Goal: Information Seeking & Learning: Compare options

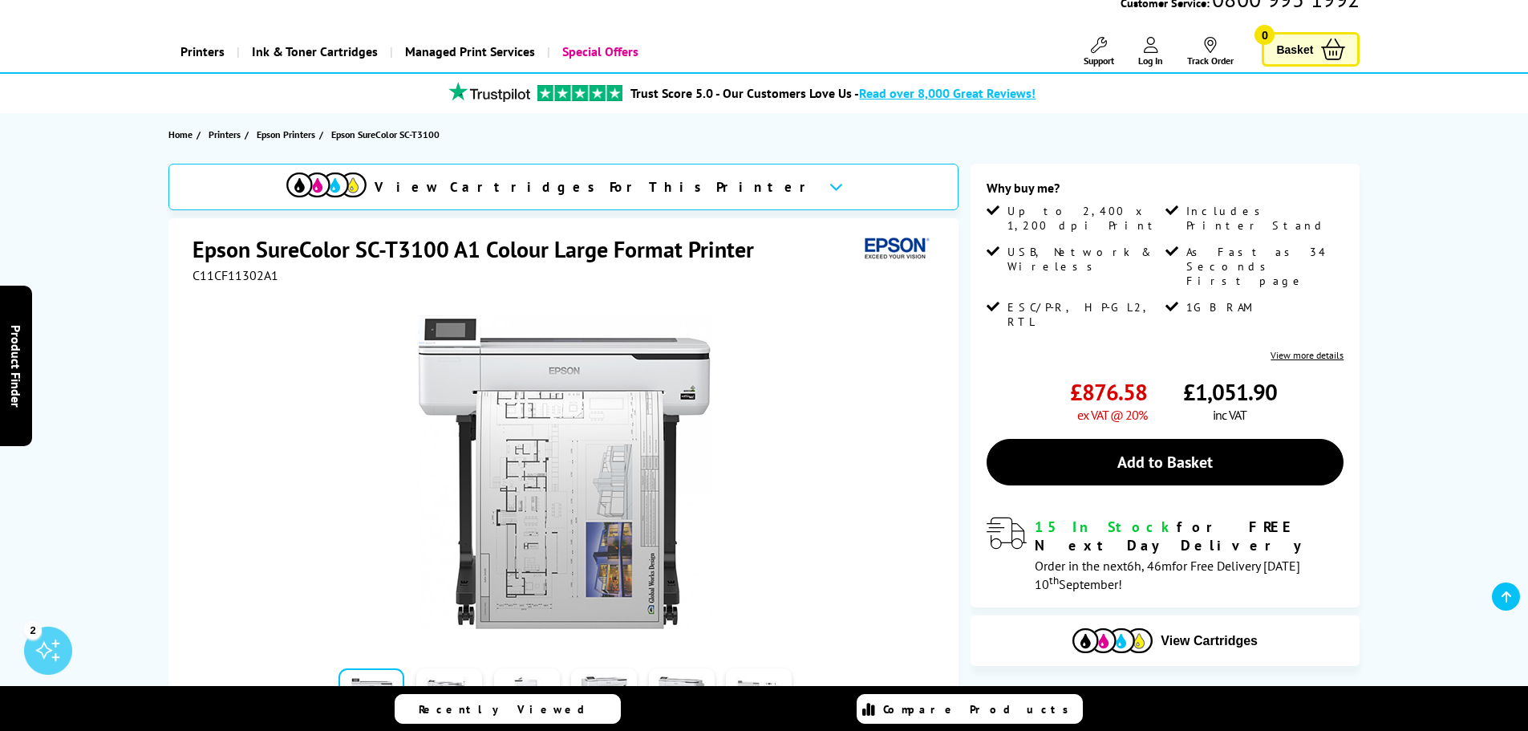
scroll to position [241, 0]
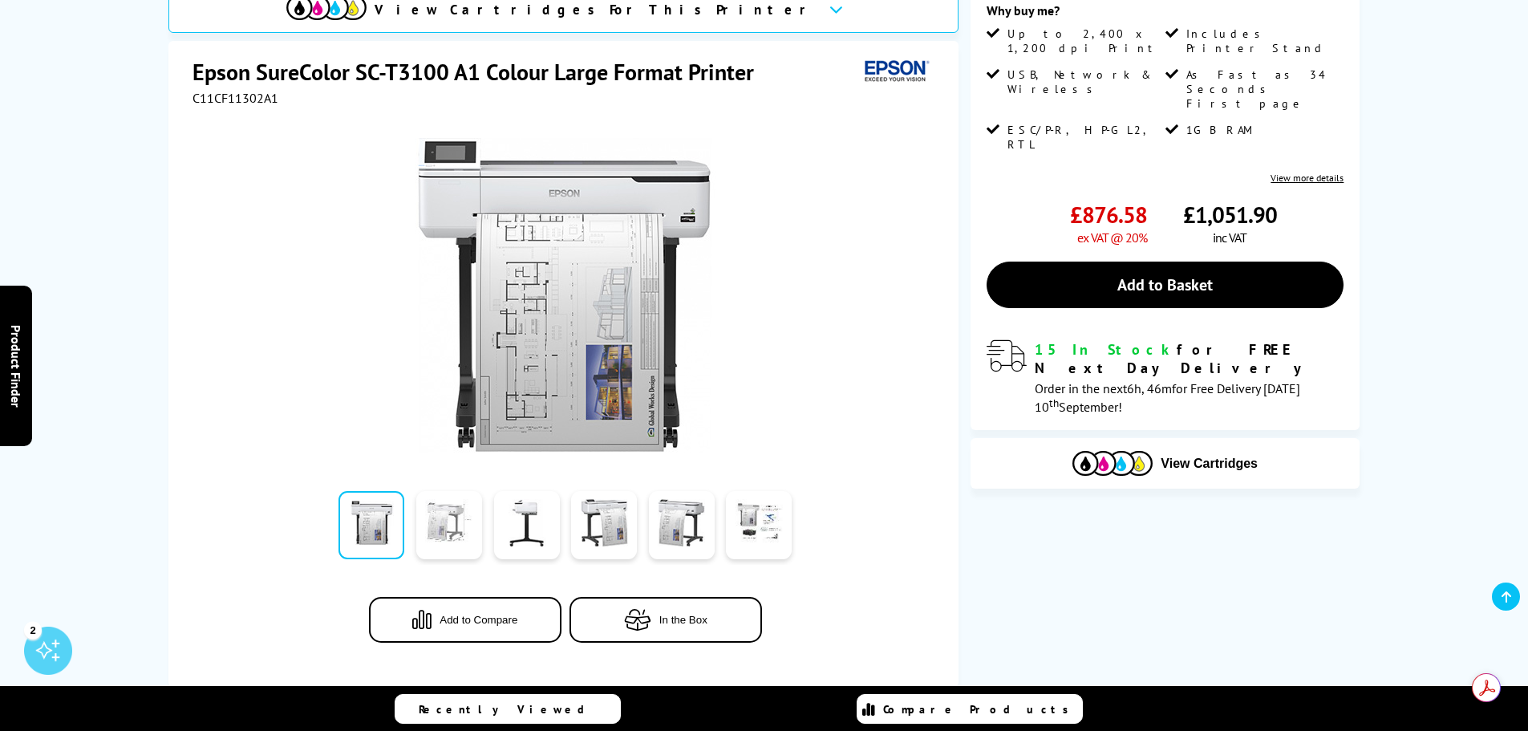
click at [442, 535] on link at bounding box center [449, 525] width 66 height 68
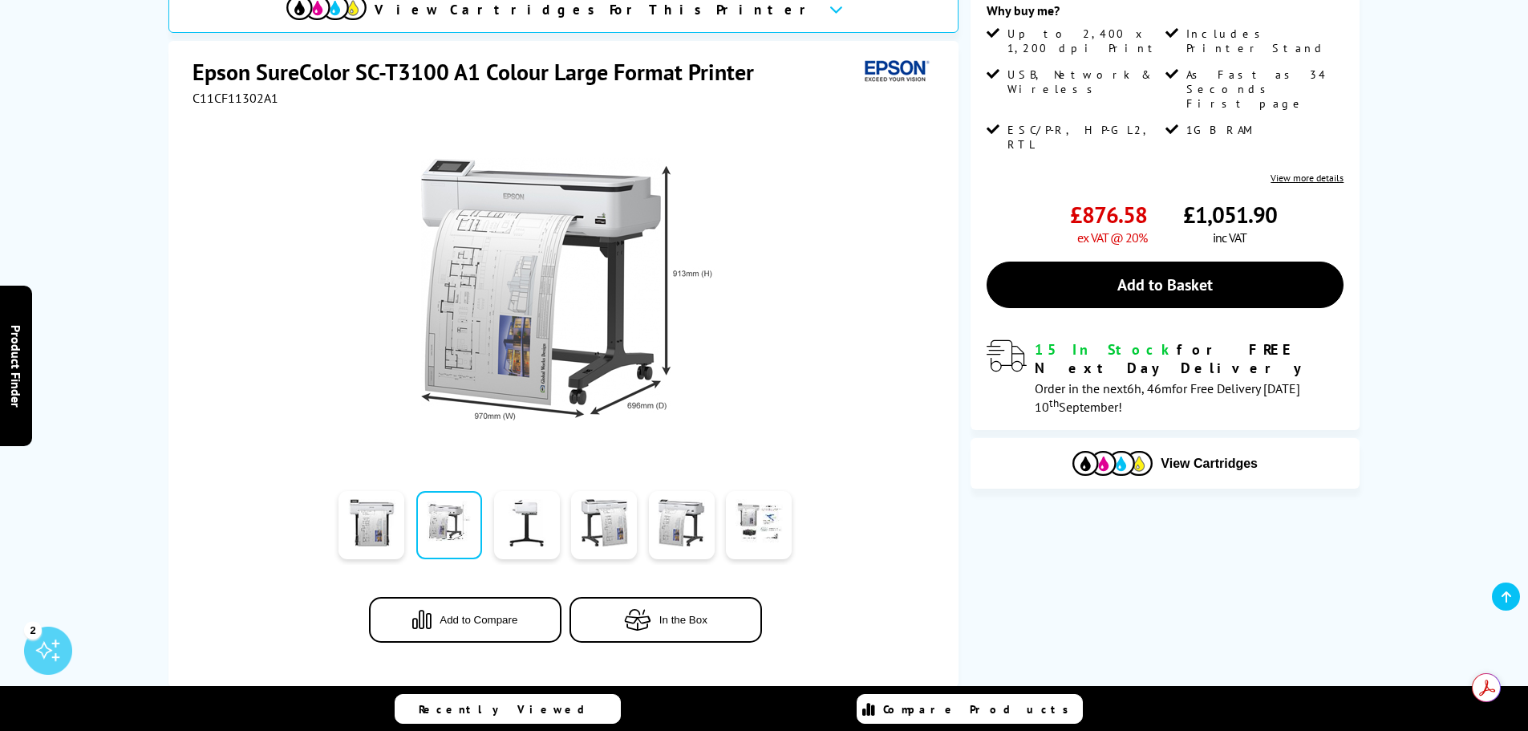
scroll to position [321, 0]
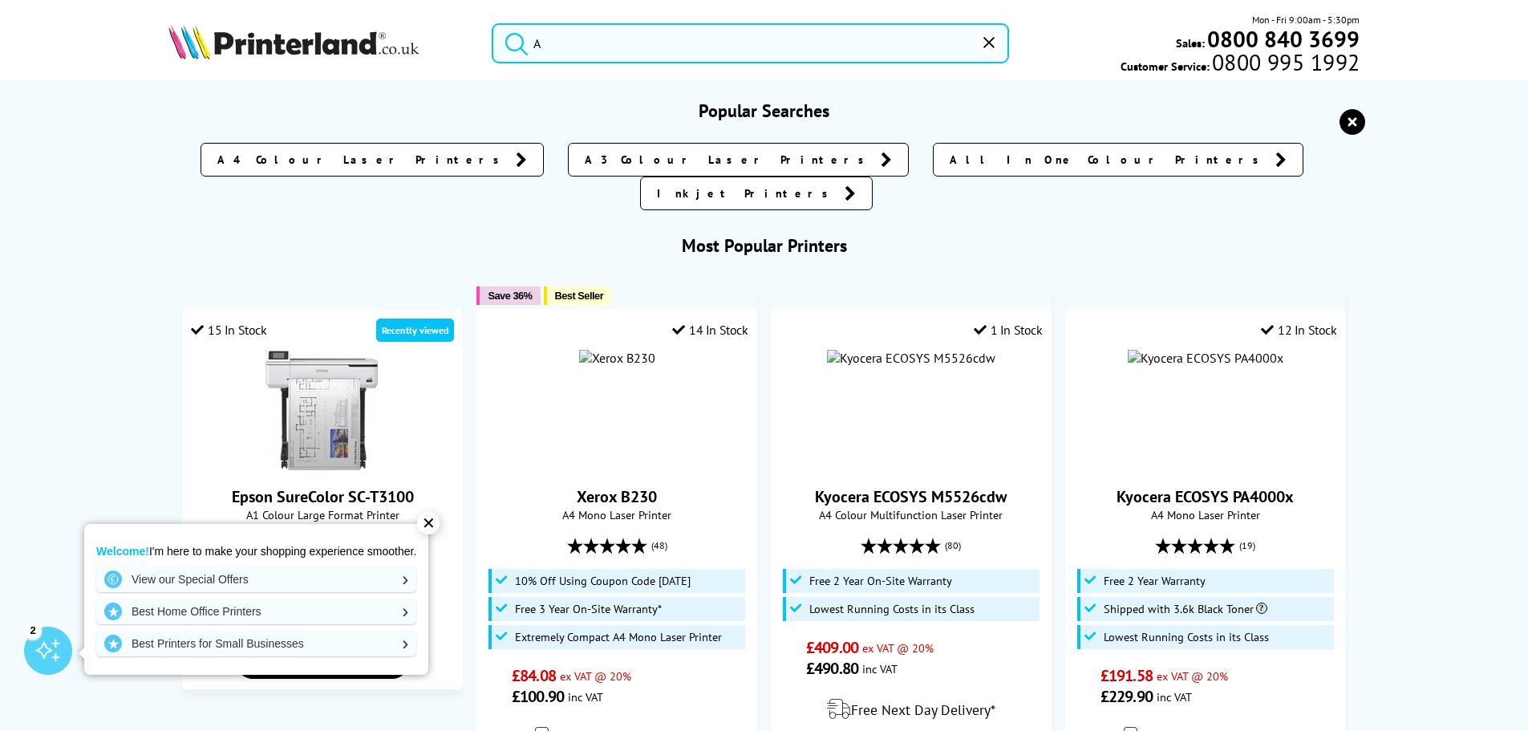
click at [578, 34] on input "A" at bounding box center [750, 43] width 517 height 40
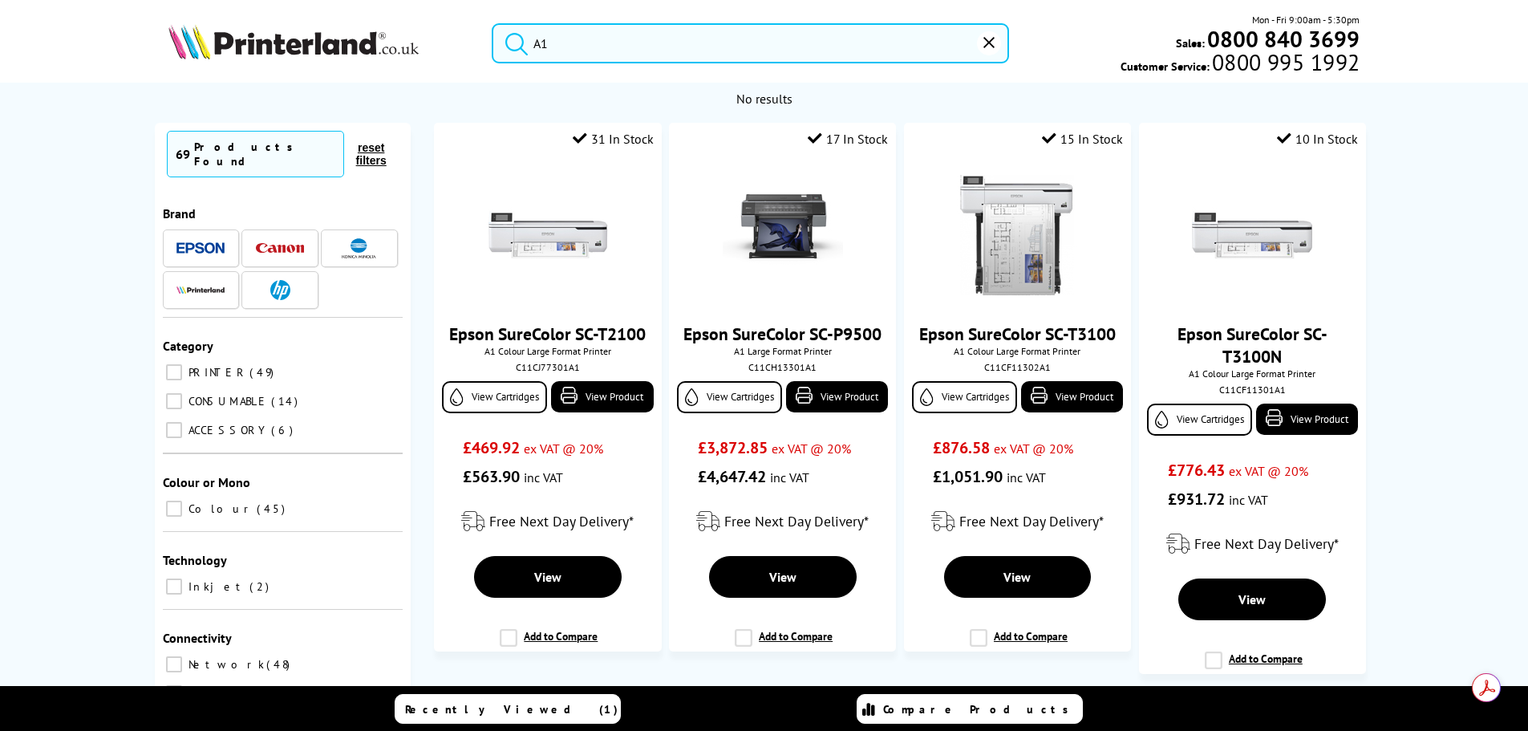
type input "A1"
click at [493, 23] on button "submit" at bounding box center [513, 40] width 40 height 35
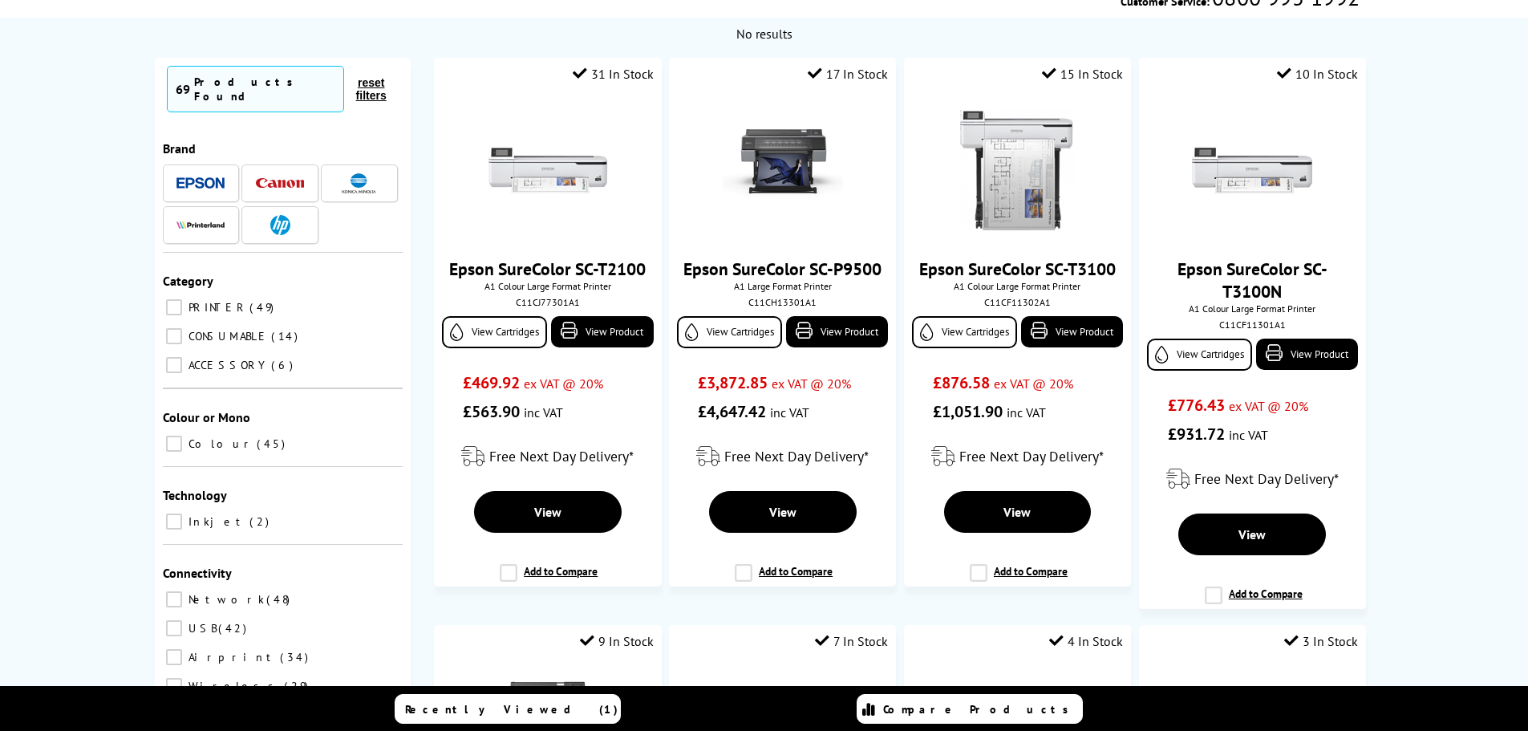
scroll to position [241, 0]
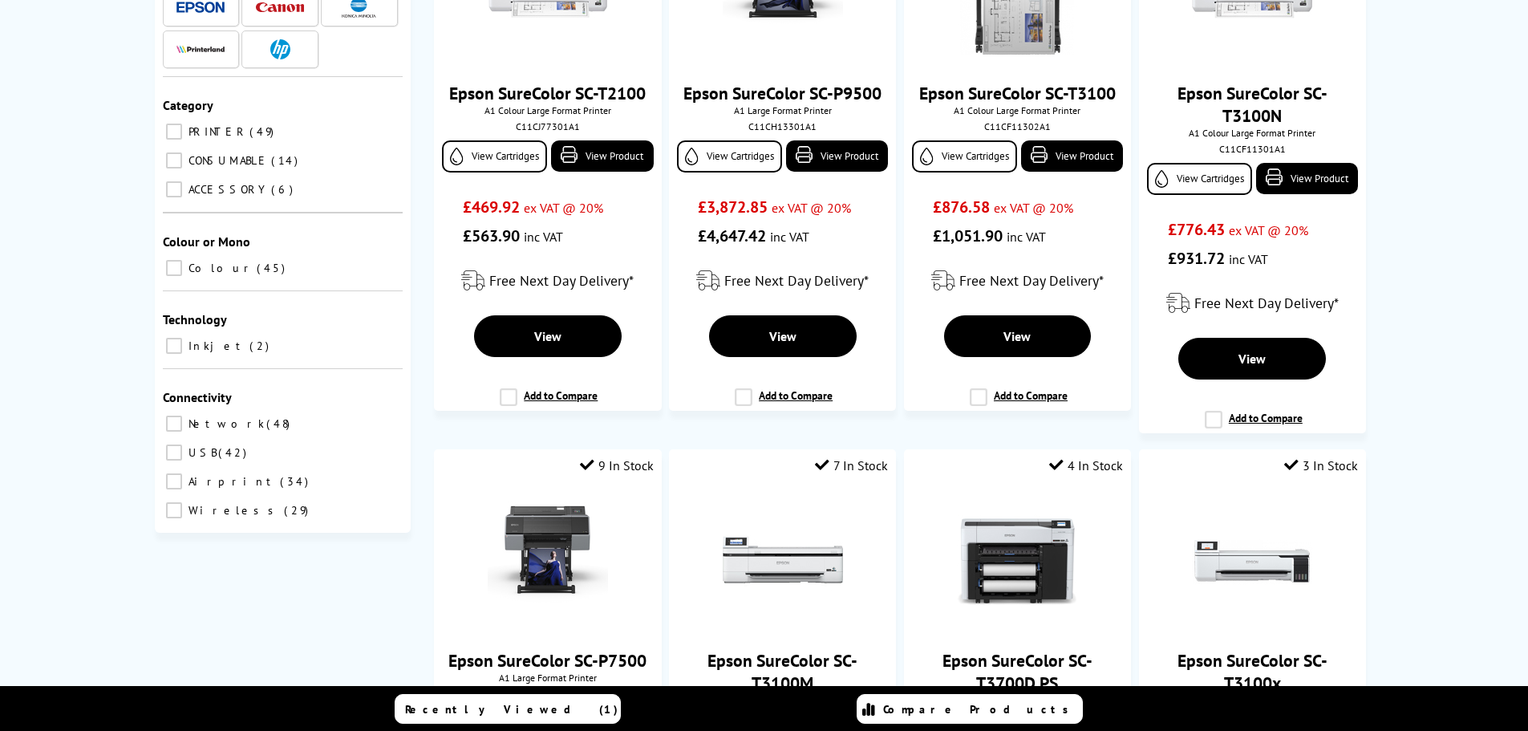
click at [201, 124] on span "PRINTER" at bounding box center [216, 131] width 63 height 14
click at [182, 124] on input "PRINTER 49" at bounding box center [174, 132] width 16 height 16
checkbox input "true"
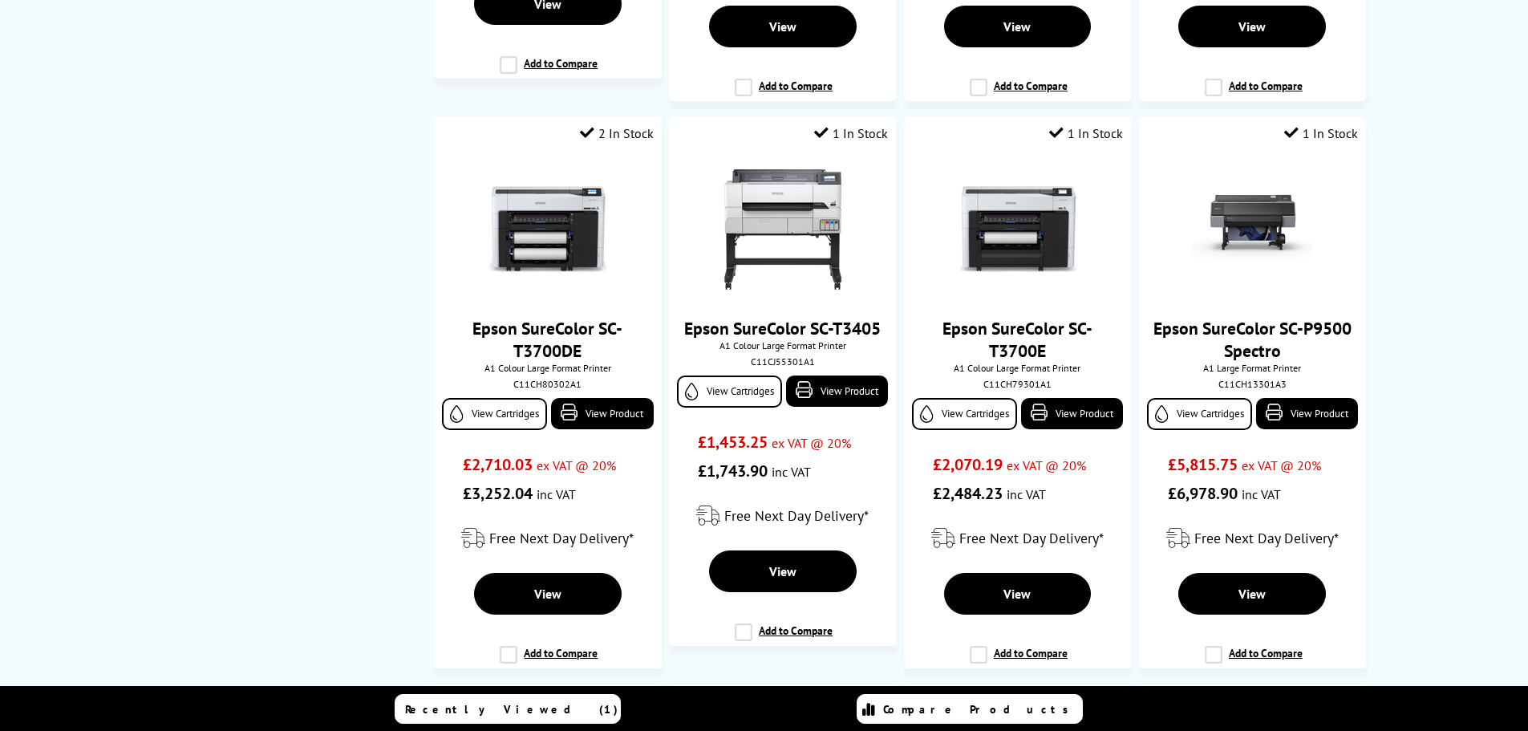
scroll to position [1203, 0]
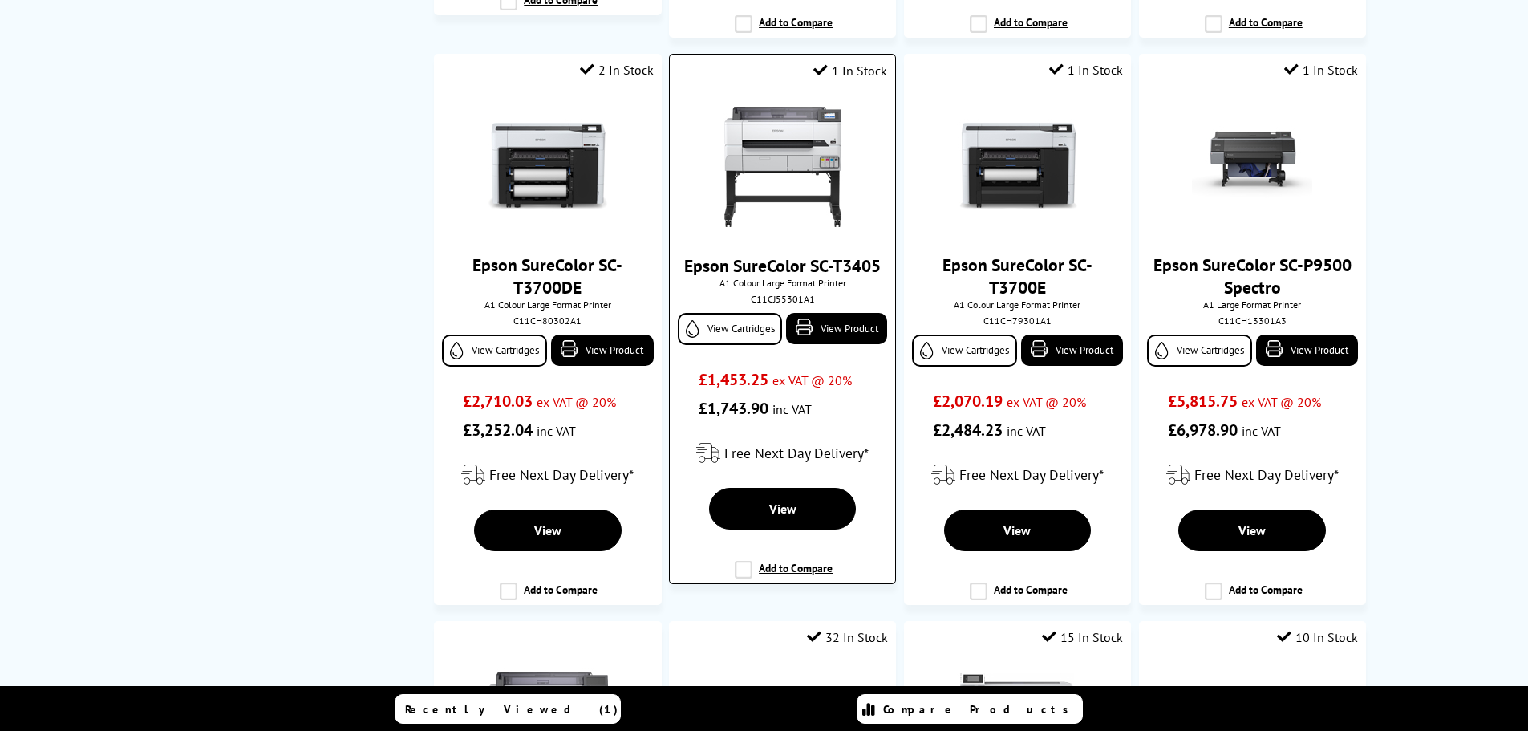
click at [814, 130] on img at bounding box center [783, 167] width 120 height 120
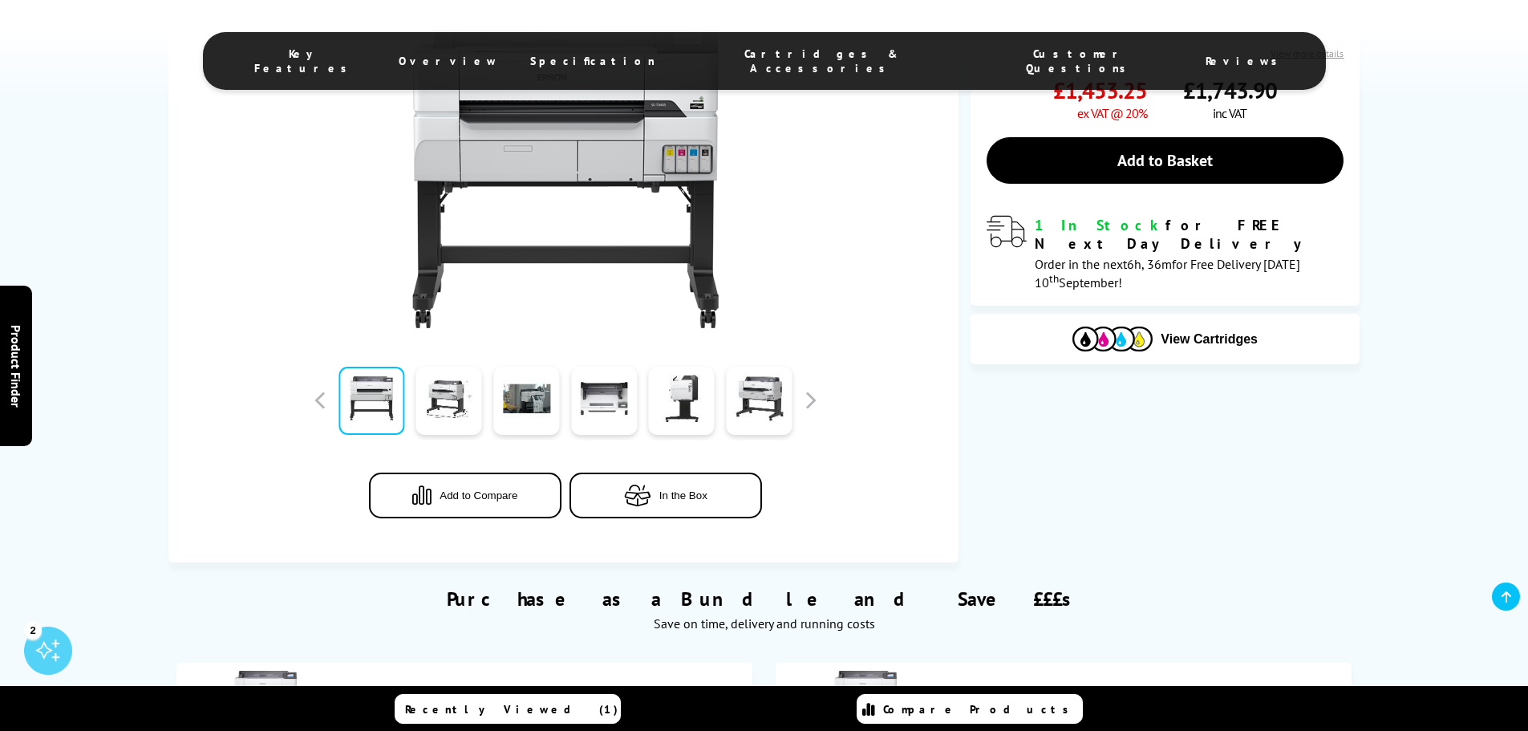
scroll to position [401, 0]
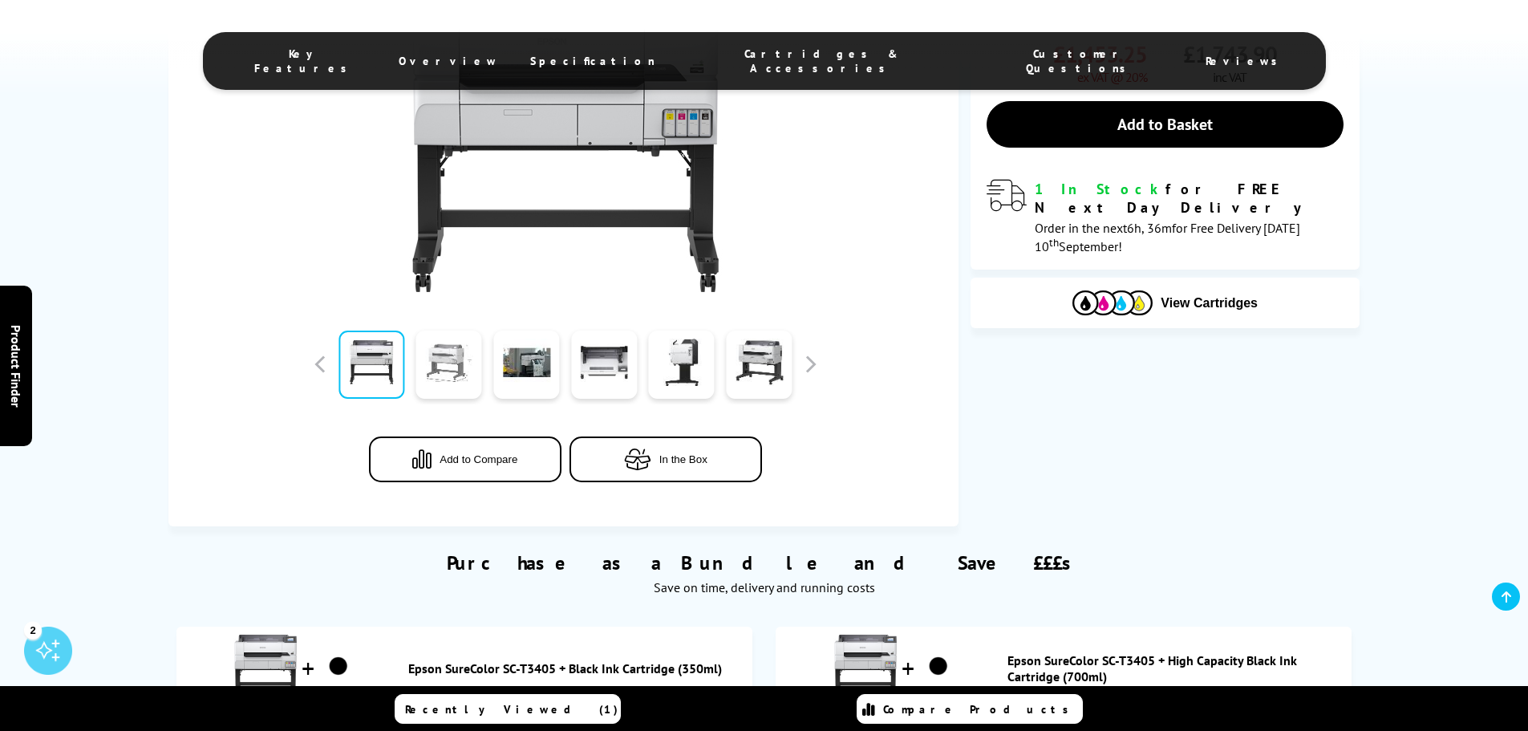
click at [443, 374] on link at bounding box center [449, 365] width 66 height 68
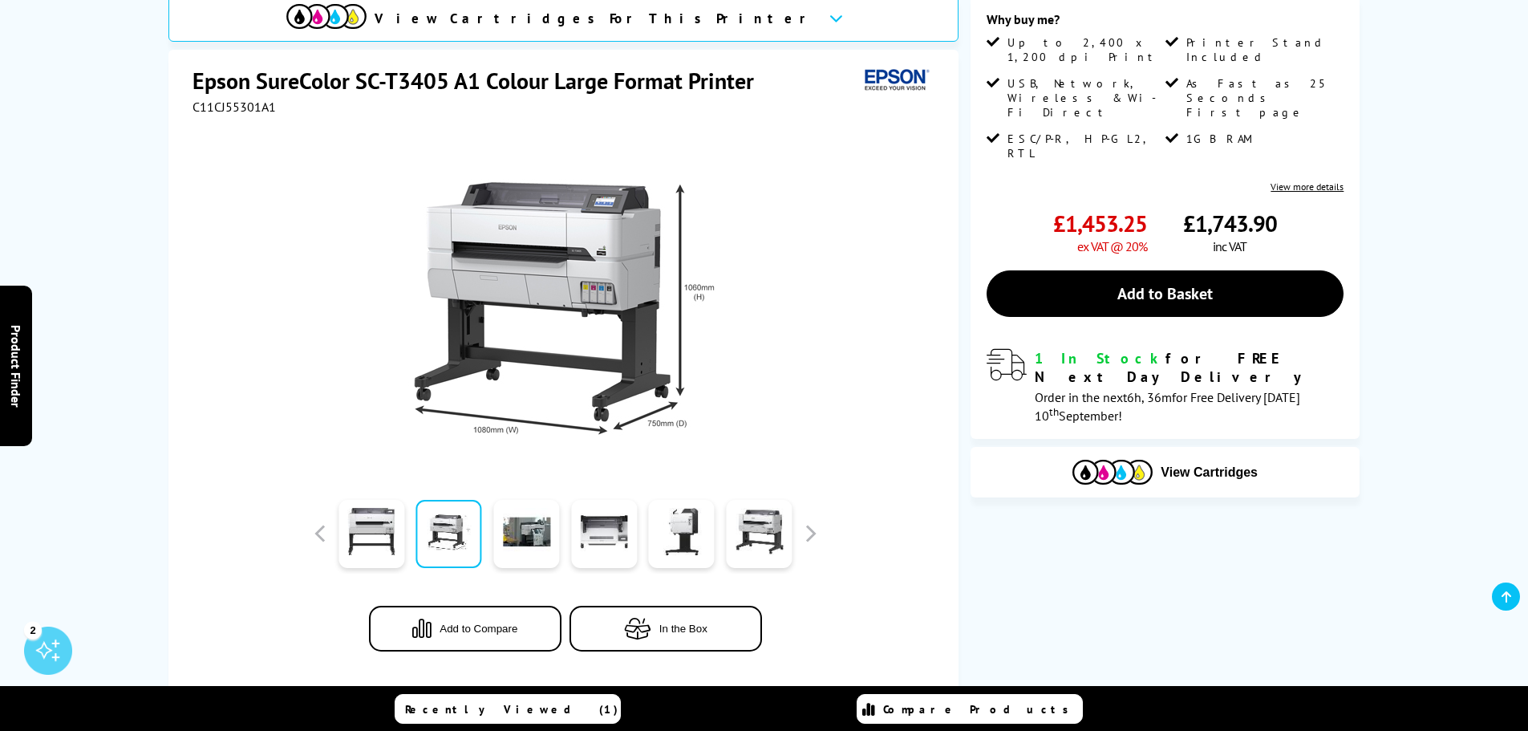
scroll to position [241, 0]
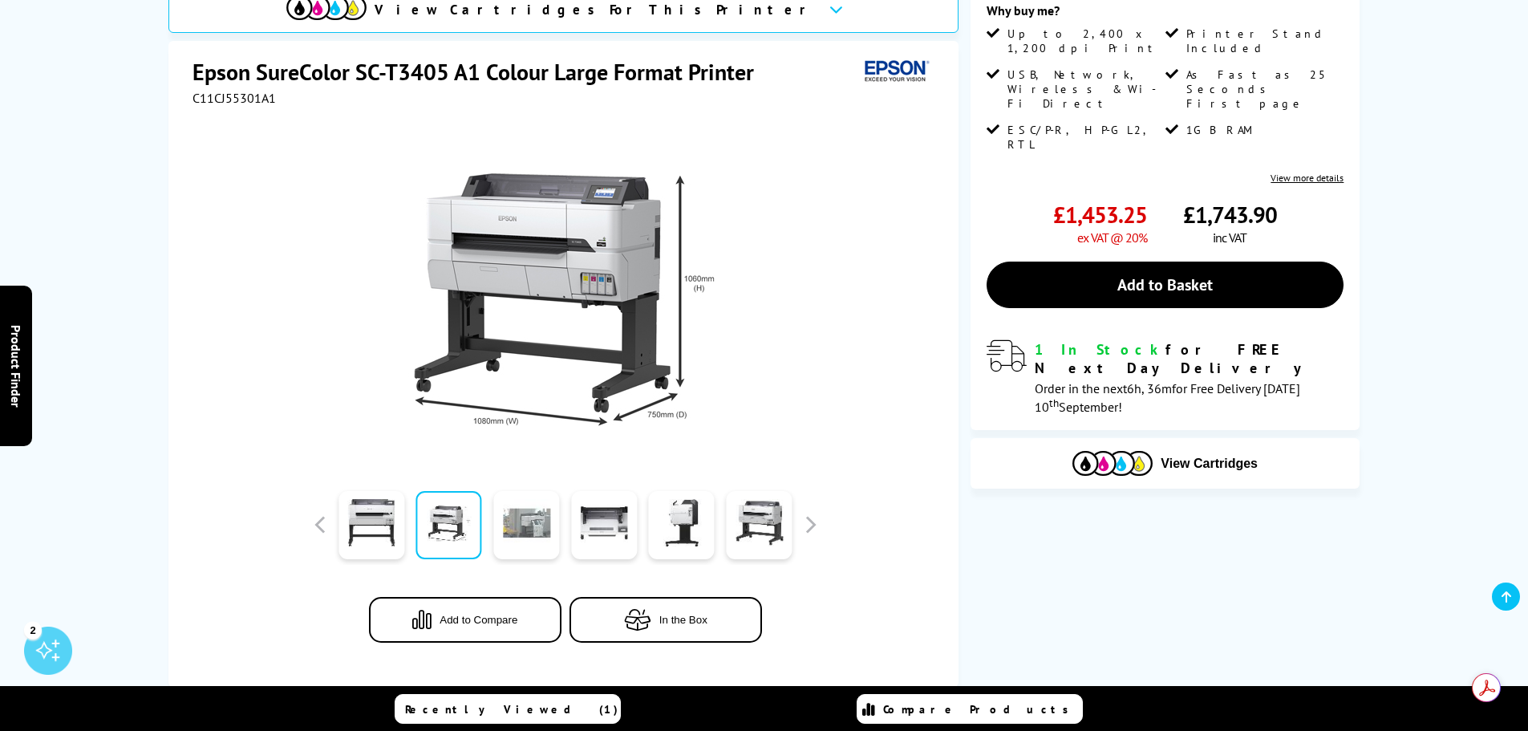
click at [530, 526] on link at bounding box center [526, 525] width 66 height 68
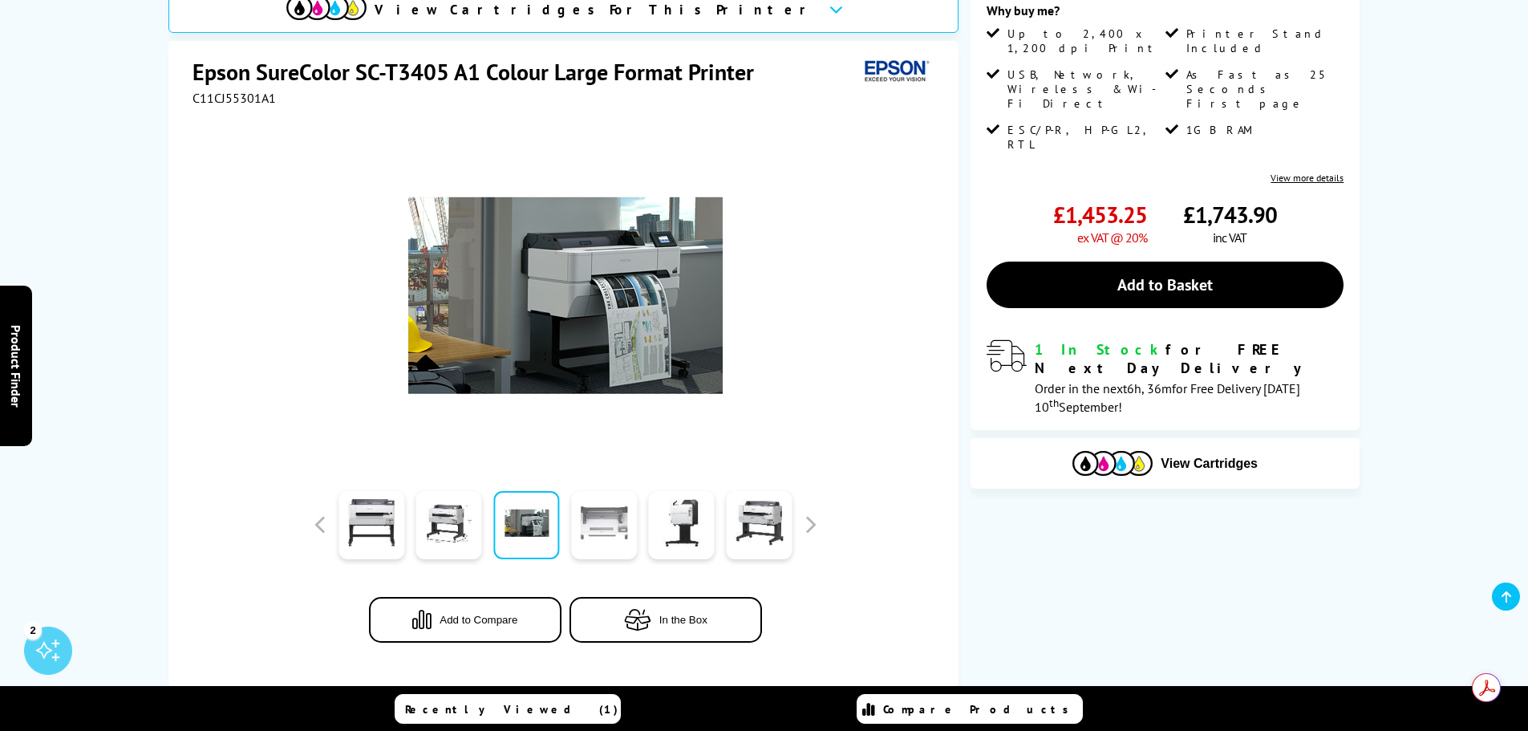
click at [595, 526] on link at bounding box center [604, 525] width 66 height 68
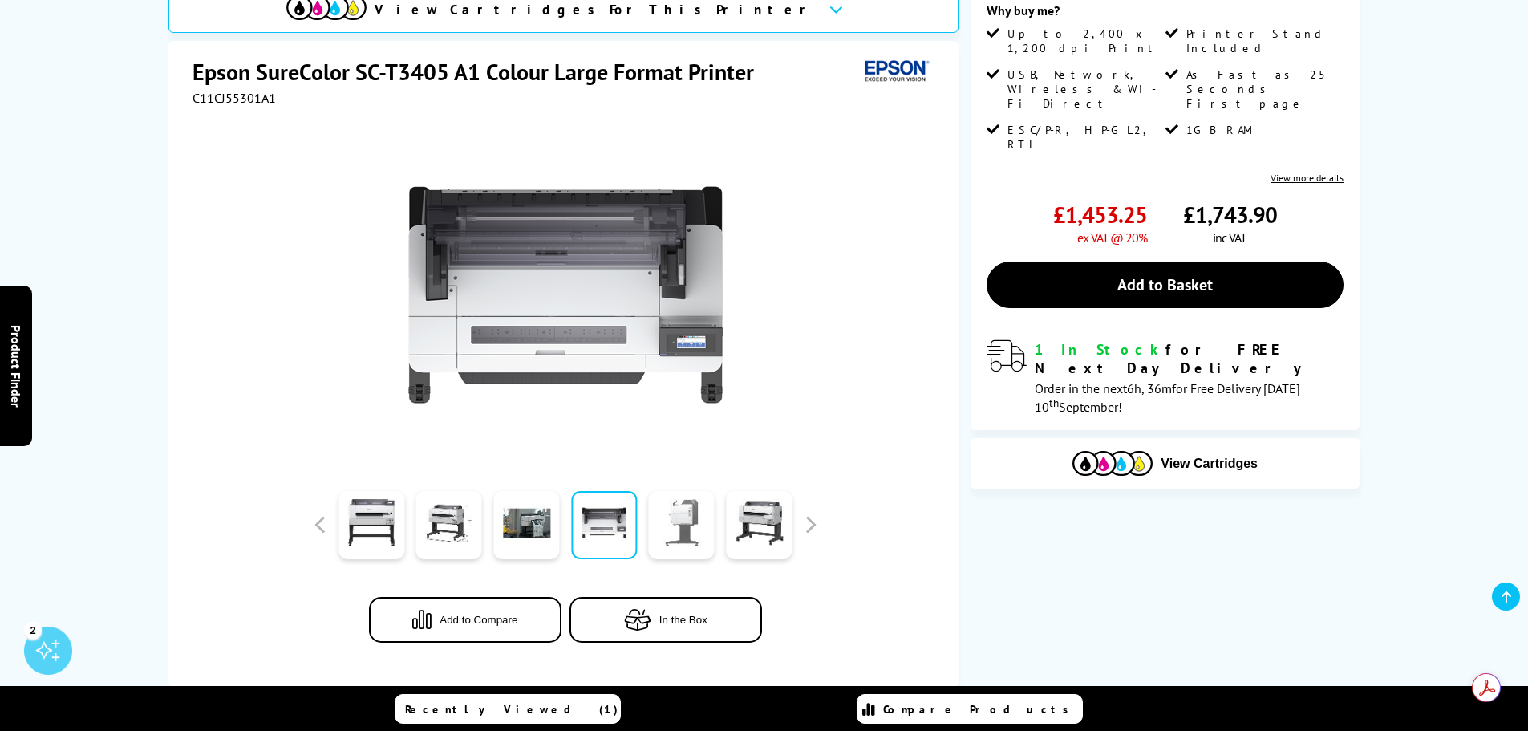
click at [671, 526] on link at bounding box center [682, 525] width 66 height 68
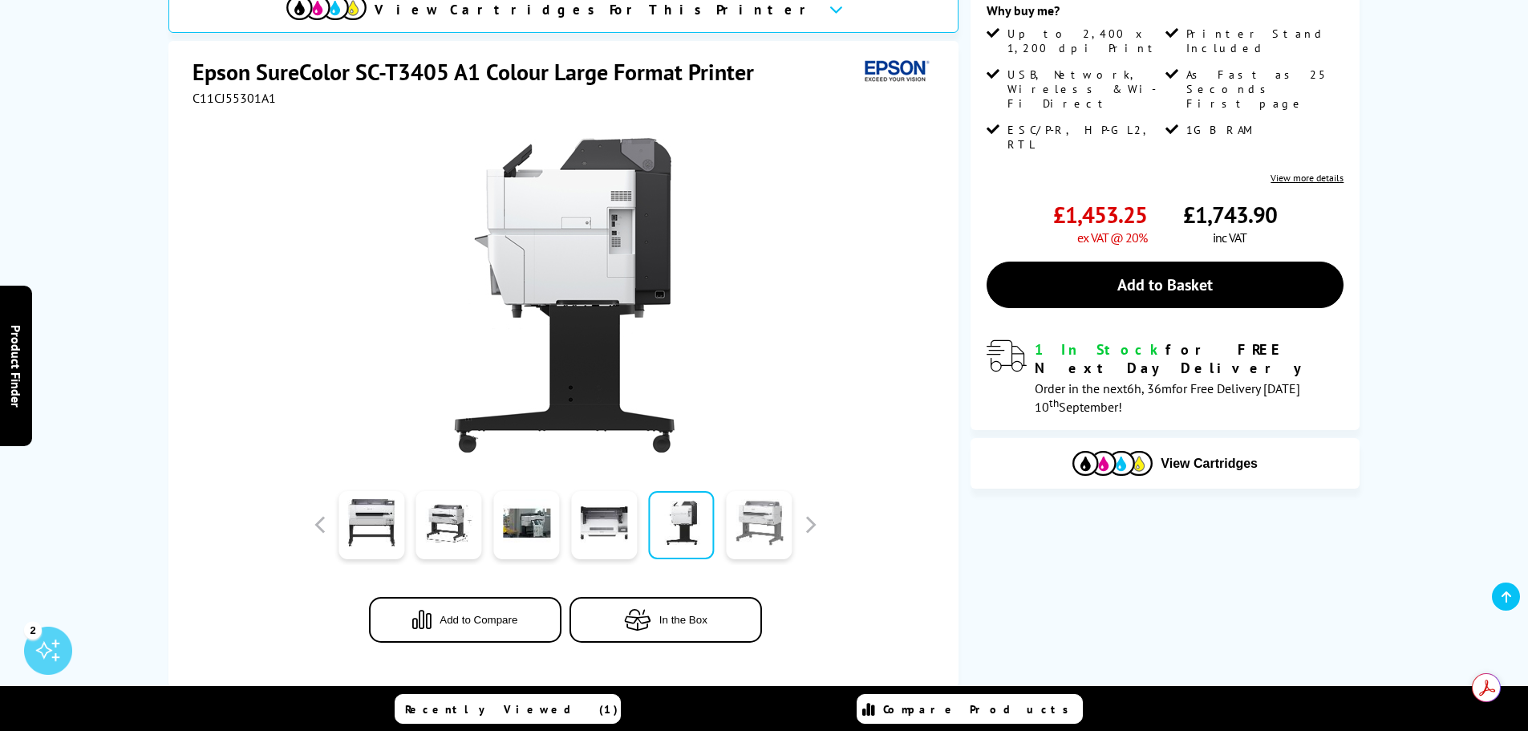
click at [753, 541] on link at bounding box center [759, 525] width 66 height 68
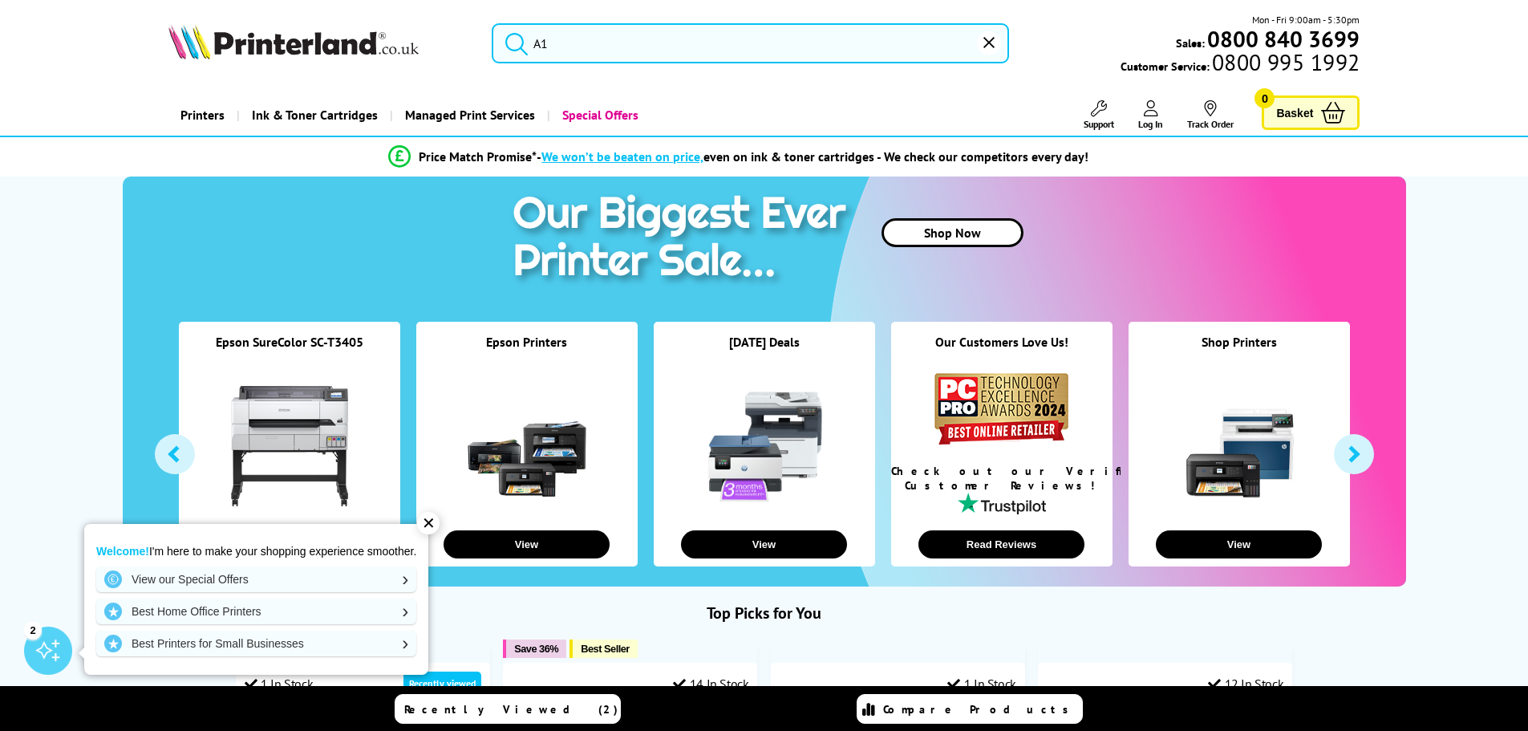
click at [593, 50] on input "A1" at bounding box center [750, 43] width 517 height 40
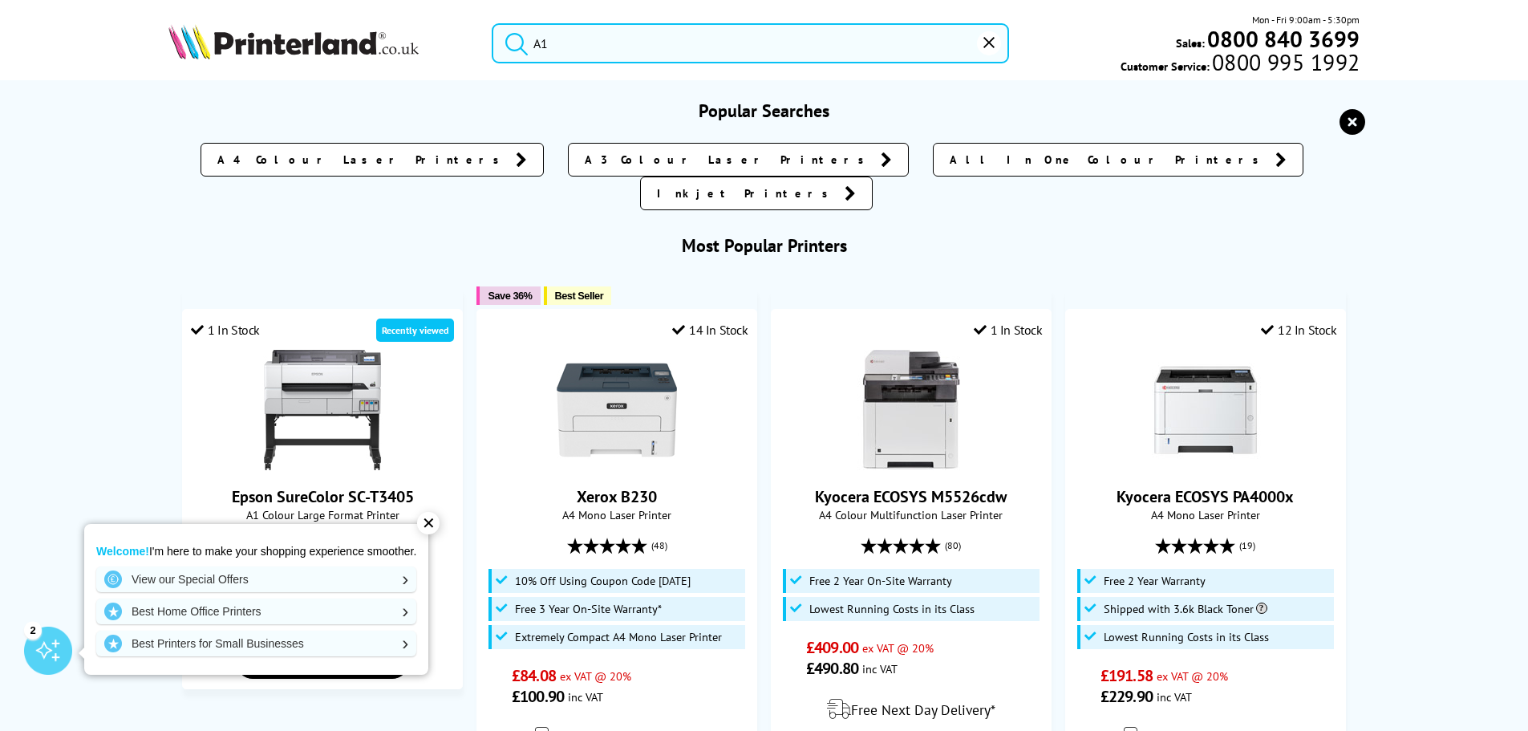
click at [493, 23] on button "submit" at bounding box center [513, 40] width 40 height 35
click at [586, 45] on input "A1" at bounding box center [750, 43] width 517 height 40
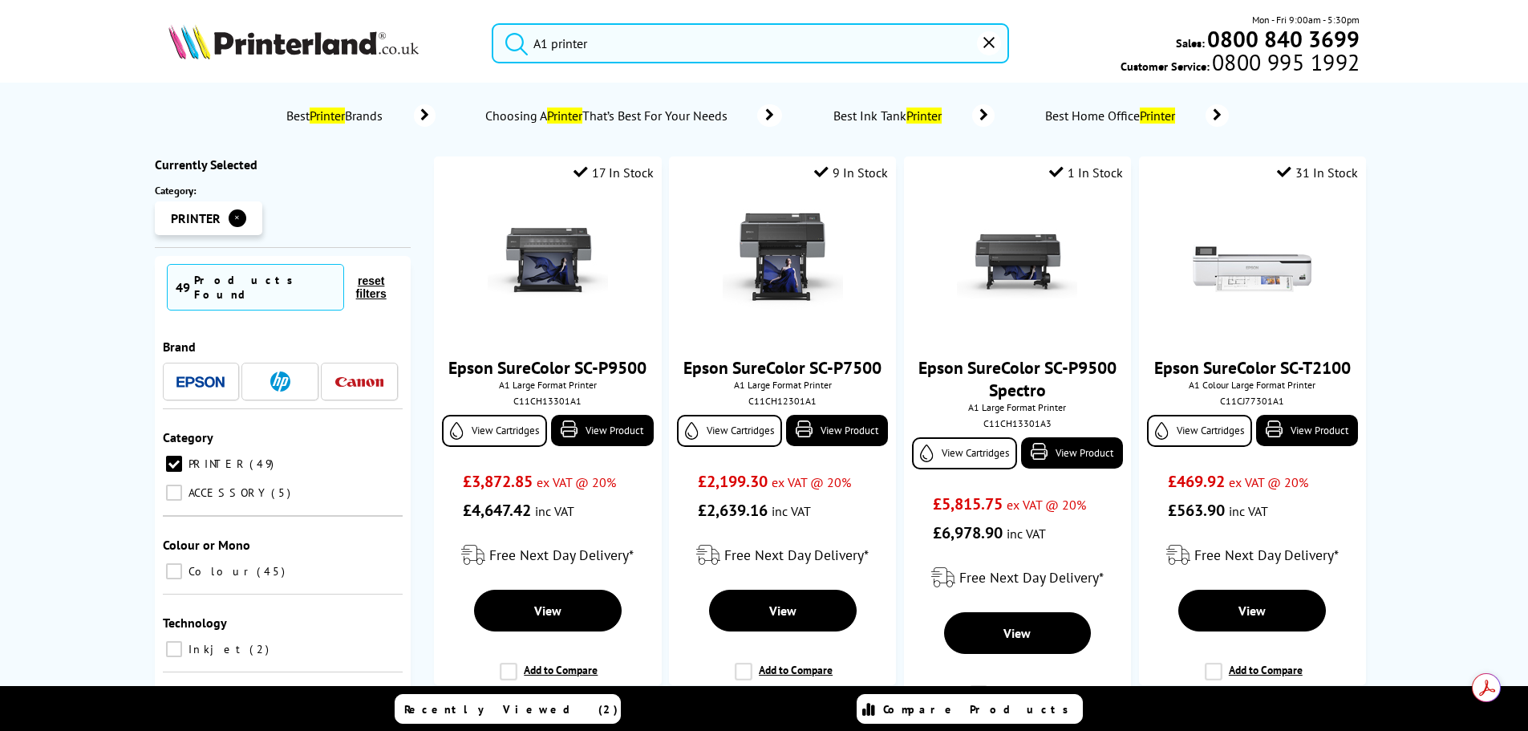
type input "A1 printer"
click at [493, 23] on button "submit" at bounding box center [513, 40] width 40 height 35
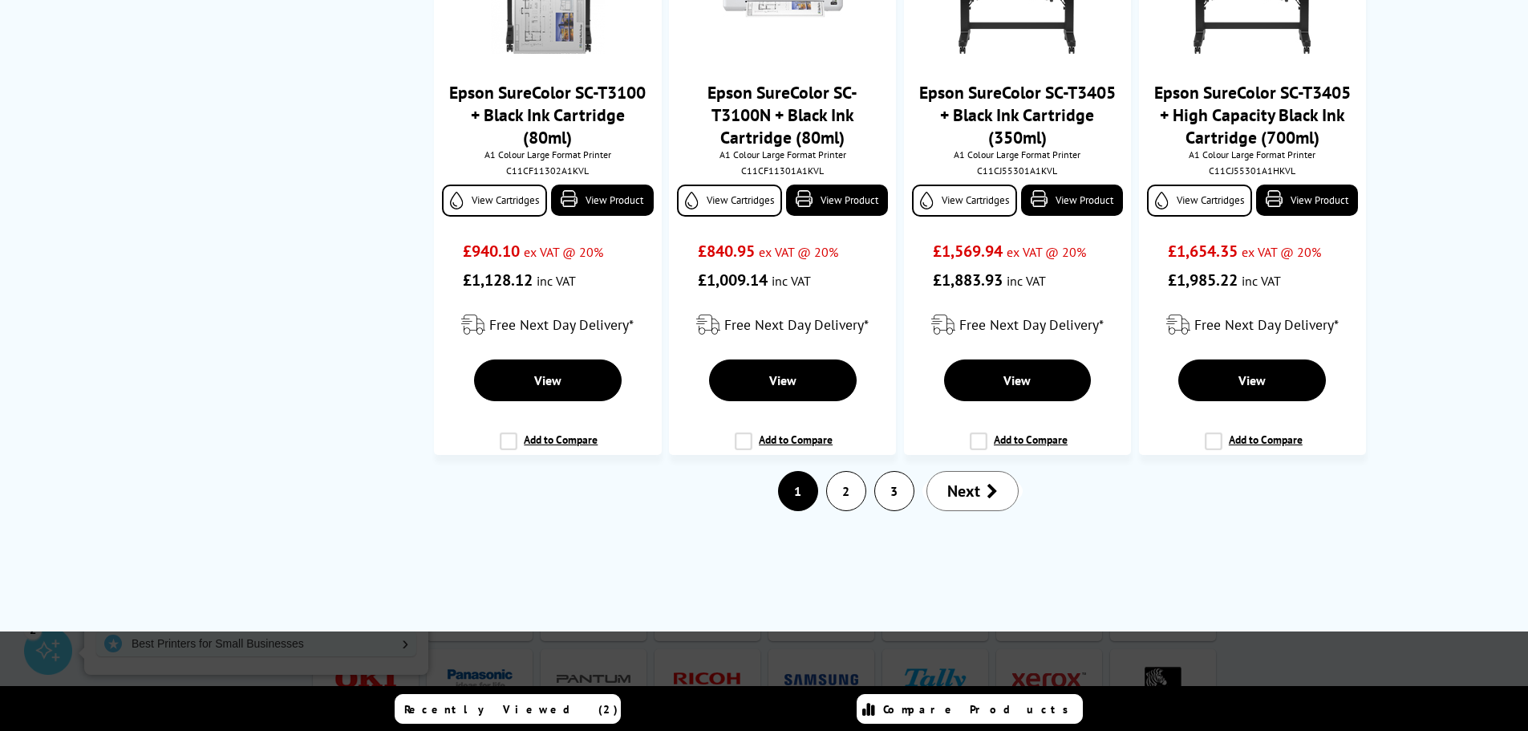
scroll to position [2648, 0]
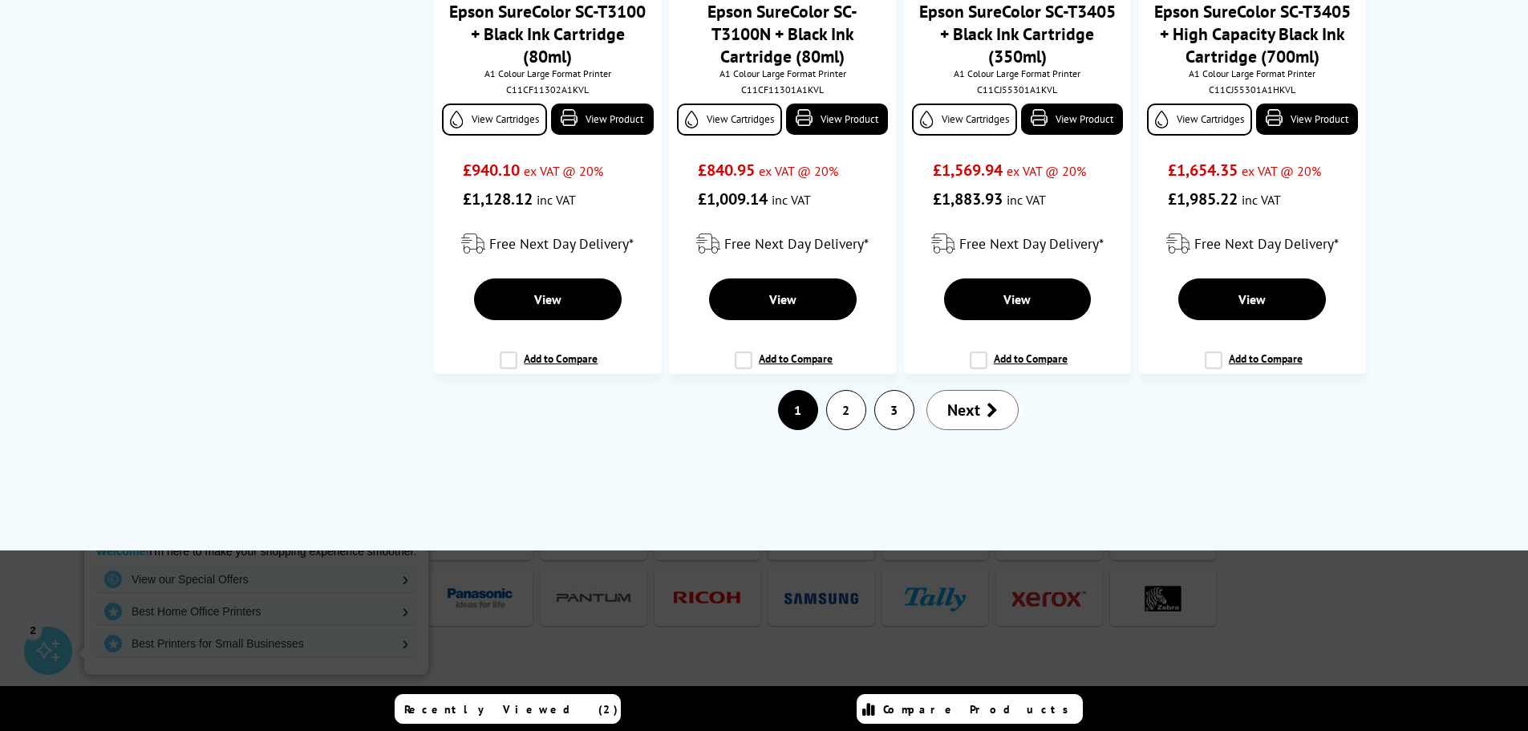
click at [939, 405] on link "Next" at bounding box center [973, 410] width 92 height 40
